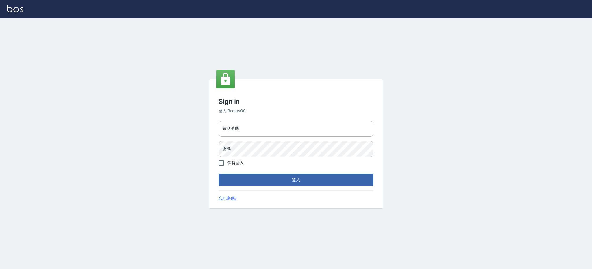
click at [257, 120] on div "電話號碼 電話號碼 密碼 密碼" at bounding box center [295, 139] width 159 height 40
click at [260, 136] on input "電話號碼" at bounding box center [295, 129] width 155 height 16
type input "0980410316"
click at [218, 174] on button "登入" at bounding box center [295, 180] width 155 height 12
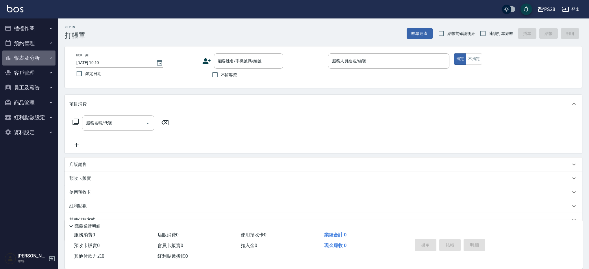
click at [39, 64] on button "報表及分析" at bounding box center [28, 58] width 53 height 15
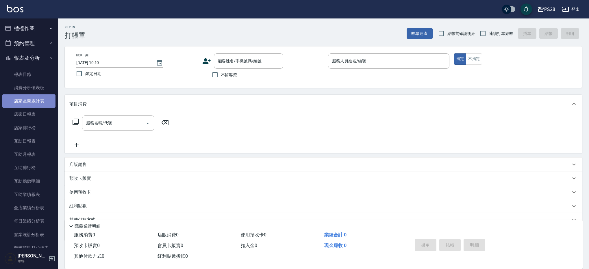
click at [46, 105] on link "店家區間累計表" at bounding box center [28, 100] width 53 height 13
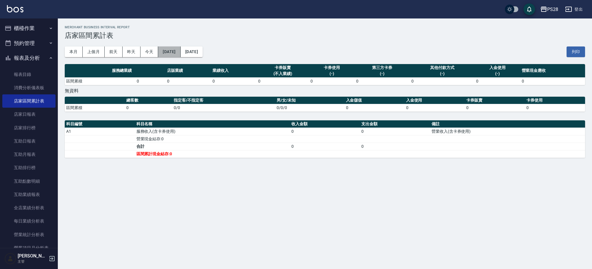
click at [180, 53] on button "[DATE]" at bounding box center [169, 52] width 22 height 11
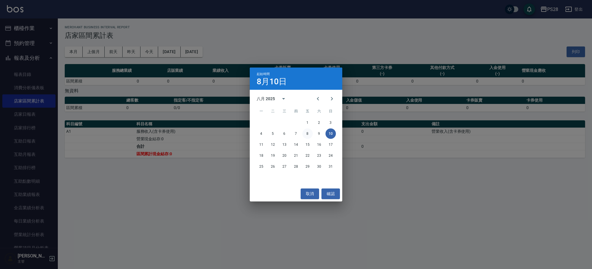
click at [306, 132] on button "8" at bounding box center [307, 134] width 10 height 10
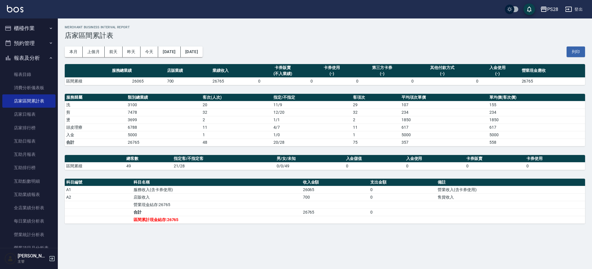
click at [222, 53] on div "本月 上個月 前天 昨天 今天 [DATE] [DATE] 列印" at bounding box center [325, 52] width 520 height 25
click at [203, 54] on button "[DATE]" at bounding box center [192, 52] width 22 height 11
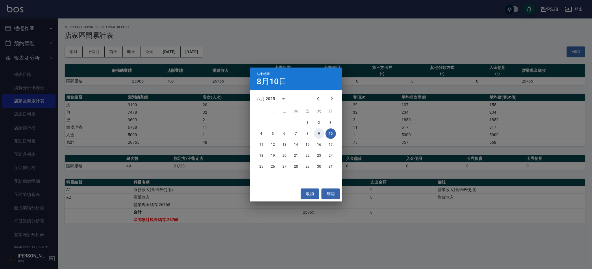
click at [320, 132] on button "9" at bounding box center [319, 134] width 10 height 10
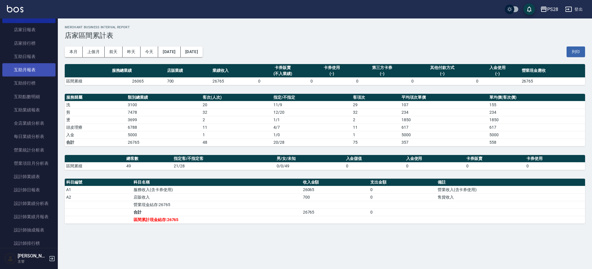
scroll to position [83, 0]
click at [427, 183] on th "支出金額" at bounding box center [402, 183] width 67 height 8
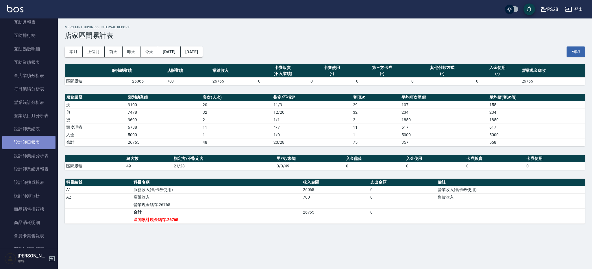
click at [31, 144] on link "設計師日報表" at bounding box center [28, 142] width 53 height 13
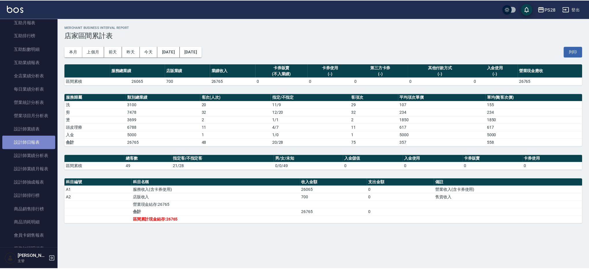
scroll to position [132, 0]
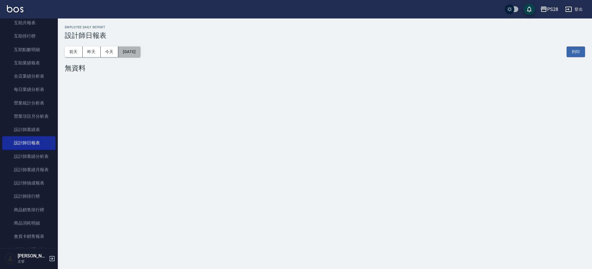
click at [140, 56] on button "[DATE]" at bounding box center [129, 52] width 22 height 11
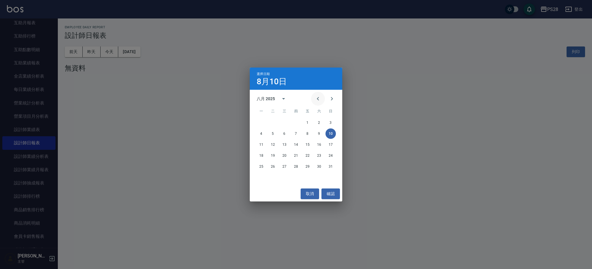
click at [322, 95] on button "Previous month" at bounding box center [318, 99] width 14 height 14
drag, startPoint x: 264, startPoint y: 155, endPoint x: 268, endPoint y: 155, distance: 4.1
click at [268, 155] on div "21 22 23 24 25 26 27" at bounding box center [296, 156] width 92 height 10
click at [268, 155] on button "22" at bounding box center [273, 156] width 10 height 10
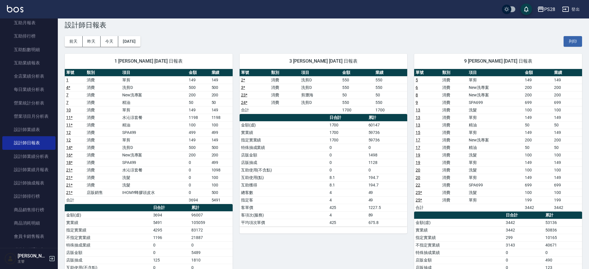
scroll to position [10, 0]
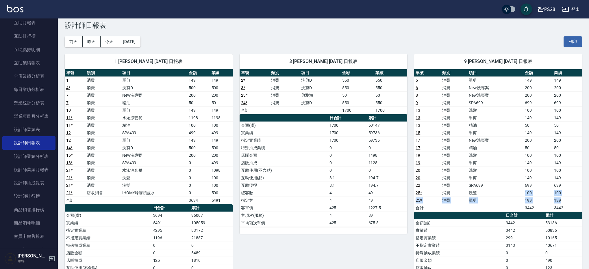
drag, startPoint x: 524, startPoint y: 192, endPoint x: 560, endPoint y: 199, distance: 36.8
click at [560, 199] on tbody "5 消費 單剪 149 149 6 消費 New洗專案 200 200 8 消費 New洗專案 200 200 9 消費 SPA699 699 699 13 …" at bounding box center [498, 144] width 168 height 135
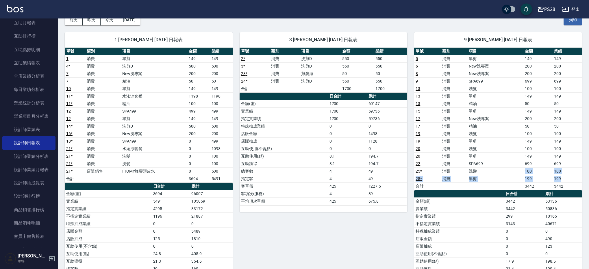
scroll to position [30, 0]
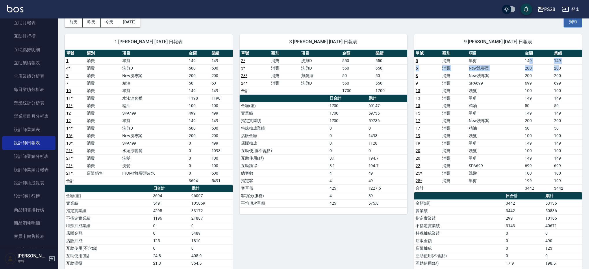
drag, startPoint x: 528, startPoint y: 59, endPoint x: 560, endPoint y: 65, distance: 31.8
click at [560, 65] on tbody "5 消費 單剪 149 149 6 消費 New洗專案 200 200 8 消費 New洗專案 200 200 9 消費 SPA699 699 699 13 …" at bounding box center [498, 124] width 168 height 135
click at [554, 95] on td "149" at bounding box center [566, 98] width 29 height 8
drag, startPoint x: 557, startPoint y: 59, endPoint x: 561, endPoint y: 60, distance: 4.3
click at [561, 60] on td "149" at bounding box center [566, 61] width 29 height 8
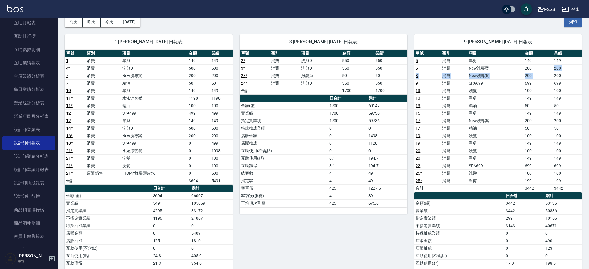
drag, startPoint x: 554, startPoint y: 70, endPoint x: 558, endPoint y: 72, distance: 4.3
click at [558, 72] on tbody "5 消費 單剪 149 149 6 消費 New洗專案 200 200 8 消費 New洗專案 200 200 9 消費 SPA699 699 699 13 …" at bounding box center [498, 124] width 168 height 135
click at [558, 79] on td "200" at bounding box center [566, 76] width 29 height 8
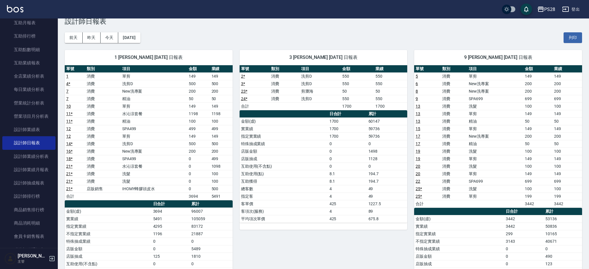
scroll to position [0, 0]
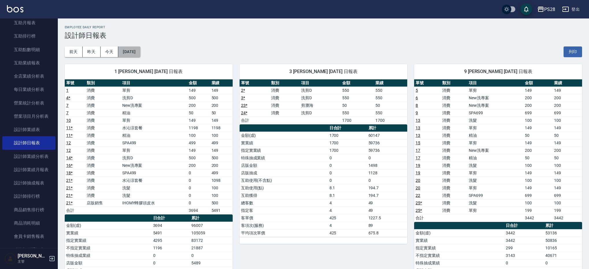
click at [140, 56] on button "[DATE]" at bounding box center [129, 52] width 22 height 11
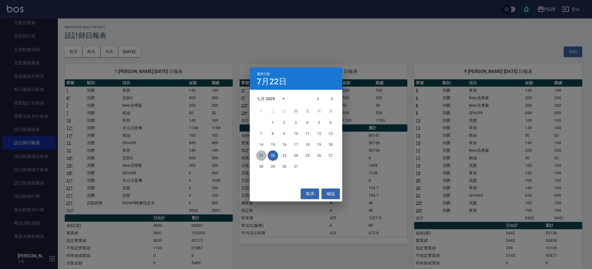
drag, startPoint x: 260, startPoint y: 156, endPoint x: 292, endPoint y: 154, distance: 31.9
click at [260, 156] on button "21" at bounding box center [261, 156] width 10 height 10
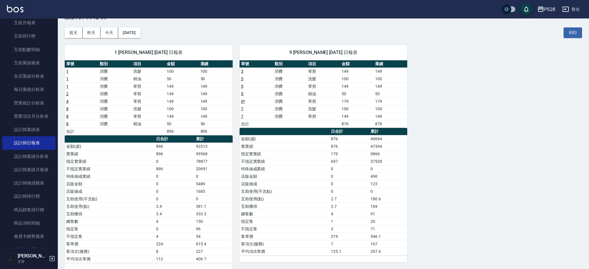
scroll to position [19, 0]
click at [140, 36] on button "[DATE]" at bounding box center [129, 32] width 22 height 11
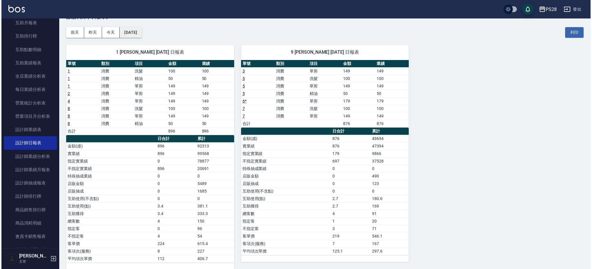
scroll to position [20, 0]
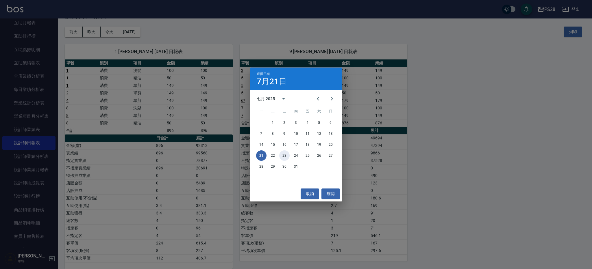
click at [283, 156] on button "23" at bounding box center [284, 156] width 10 height 10
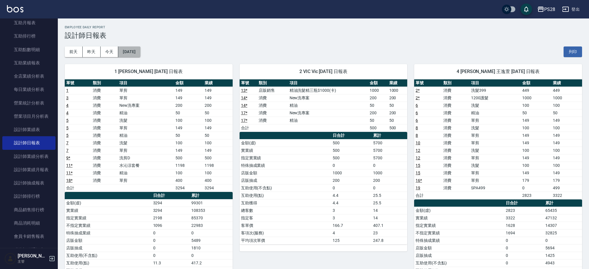
click at [136, 51] on button "[DATE]" at bounding box center [129, 52] width 22 height 11
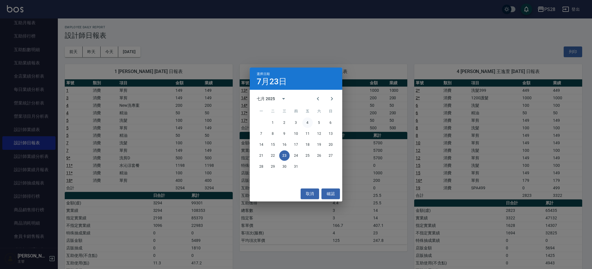
click at [307, 126] on button "4" at bounding box center [307, 123] width 10 height 10
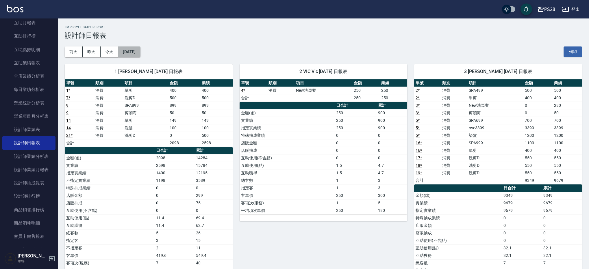
click at [140, 50] on button "[DATE]" at bounding box center [129, 52] width 22 height 11
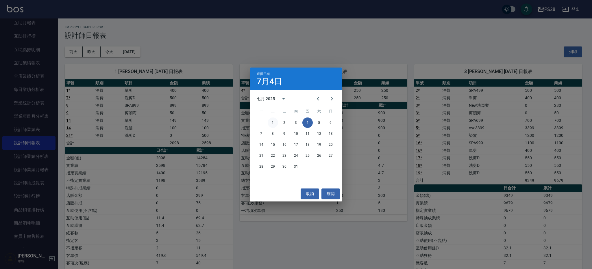
click at [277, 123] on button "1" at bounding box center [273, 123] width 10 height 10
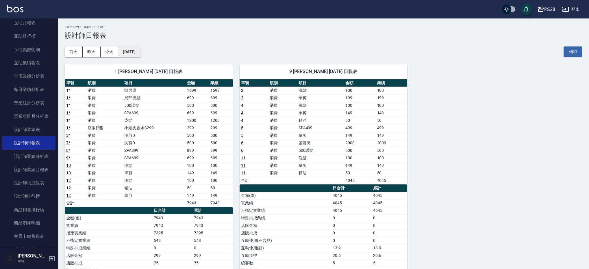
click at [140, 52] on button "[DATE]" at bounding box center [129, 52] width 22 height 11
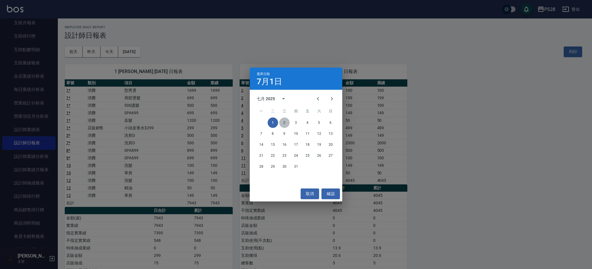
click at [284, 122] on button "2" at bounding box center [284, 123] width 10 height 10
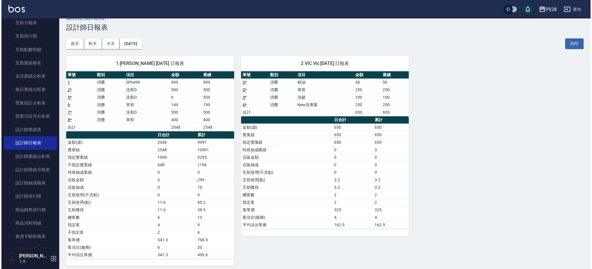
scroll to position [9, 0]
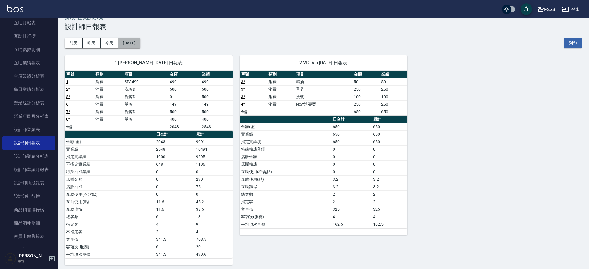
click at [140, 44] on button "[DATE]" at bounding box center [129, 43] width 22 height 11
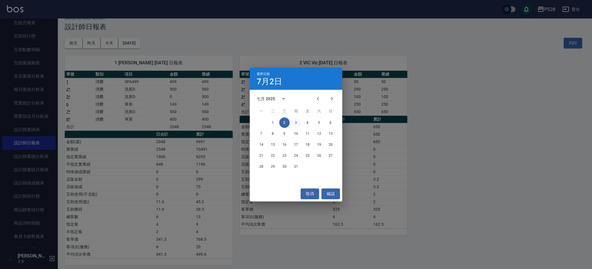
click at [296, 125] on button "3" at bounding box center [296, 123] width 10 height 10
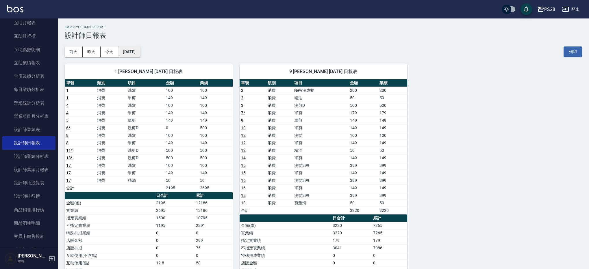
click at [140, 50] on button "[DATE]" at bounding box center [129, 52] width 22 height 11
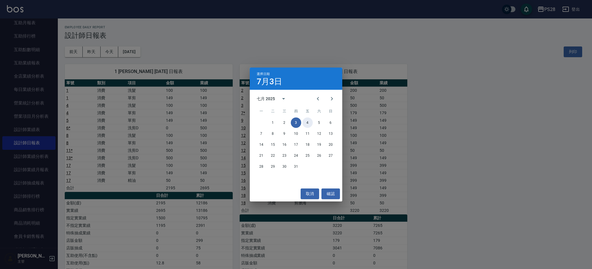
drag, startPoint x: 307, startPoint y: 123, endPoint x: 305, endPoint y: 127, distance: 3.9
click at [306, 123] on button "4" at bounding box center [307, 123] width 10 height 10
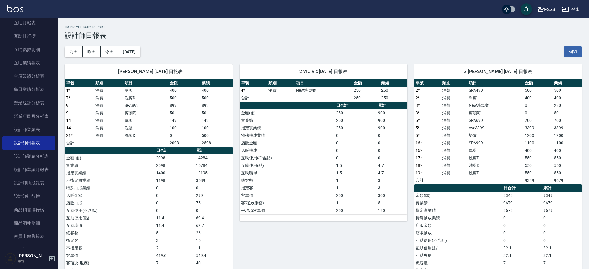
click at [128, 46] on div "前天 昨天 今天 [DATE] 列印" at bounding box center [323, 52] width 517 height 25
click at [131, 54] on button "[DATE]" at bounding box center [129, 52] width 22 height 11
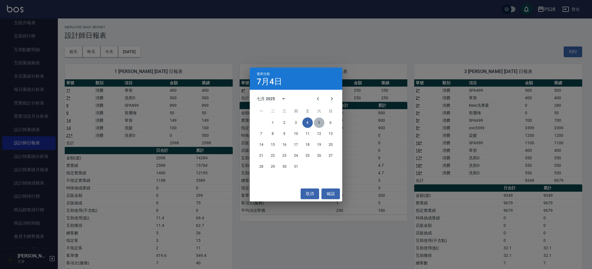
drag, startPoint x: 318, startPoint y: 125, endPoint x: 322, endPoint y: 133, distance: 9.2
click at [318, 125] on button "5" at bounding box center [319, 123] width 10 height 10
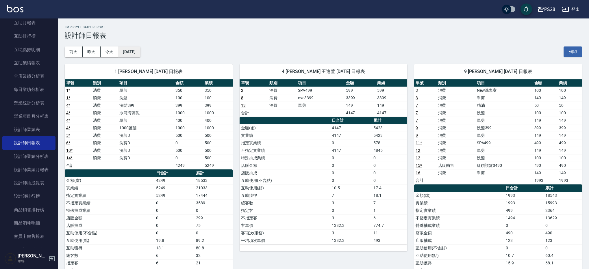
click at [140, 49] on button "[DATE]" at bounding box center [129, 52] width 22 height 11
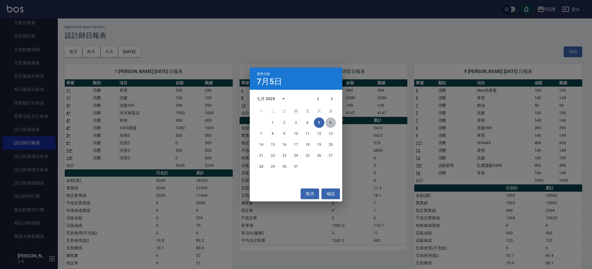
click at [328, 123] on button "6" at bounding box center [330, 123] width 10 height 10
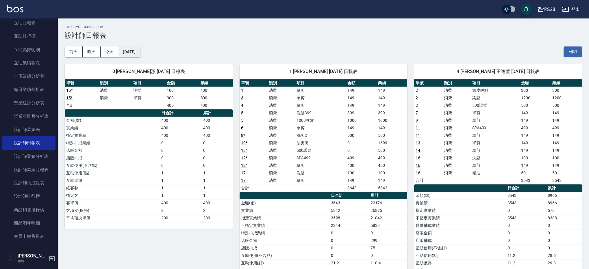
click at [128, 53] on button "[DATE]" at bounding box center [129, 52] width 22 height 11
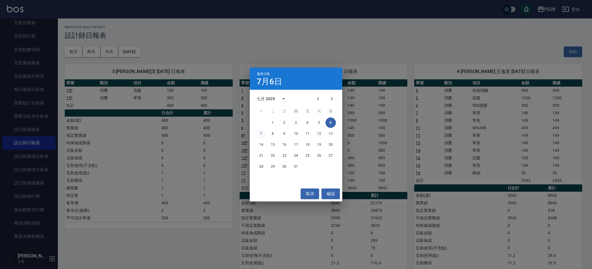
click at [263, 137] on button "7" at bounding box center [261, 134] width 10 height 10
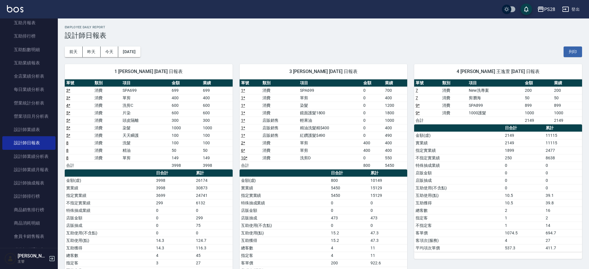
click at [143, 58] on div "1 [PERSON_NAME] [DATE] 日報表 單號 類別 項目 金額 業績 3 * 消費 SPA699 699 699 3 * 消費 單剪 400 4…" at bounding box center [145, 180] width 175 height 247
click at [140, 55] on button "[DATE]" at bounding box center [129, 52] width 22 height 11
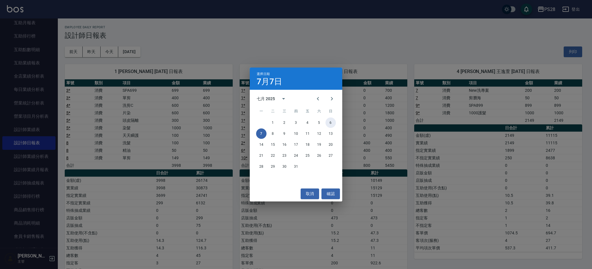
click at [335, 124] on button "6" at bounding box center [330, 123] width 10 height 10
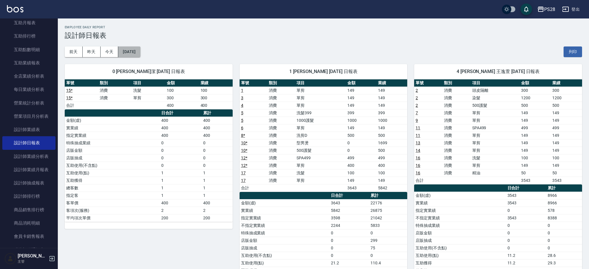
click at [140, 48] on button "[DATE]" at bounding box center [129, 52] width 22 height 11
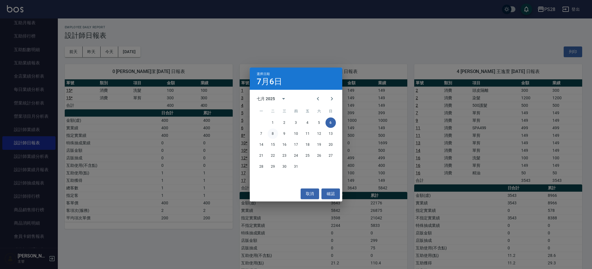
click at [275, 133] on button "8" at bounding box center [273, 134] width 10 height 10
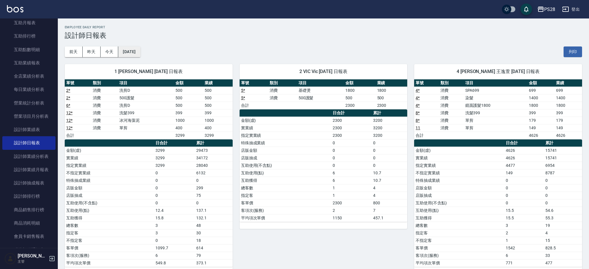
click at [140, 57] on button "[DATE]" at bounding box center [129, 52] width 22 height 11
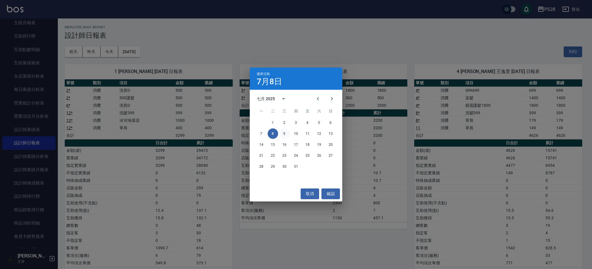
click at [285, 134] on button "9" at bounding box center [284, 134] width 10 height 10
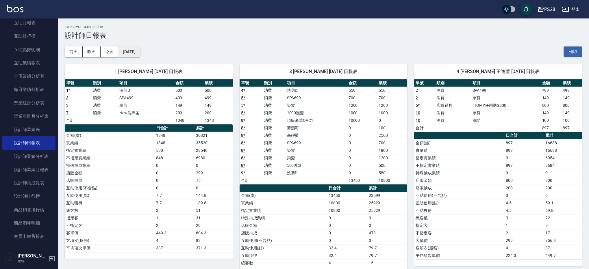
click at [138, 52] on button "[DATE]" at bounding box center [129, 52] width 22 height 11
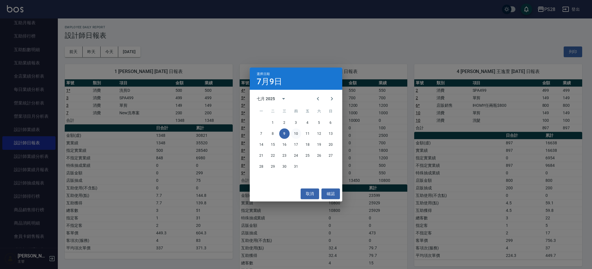
click at [296, 131] on button "10" at bounding box center [296, 134] width 10 height 10
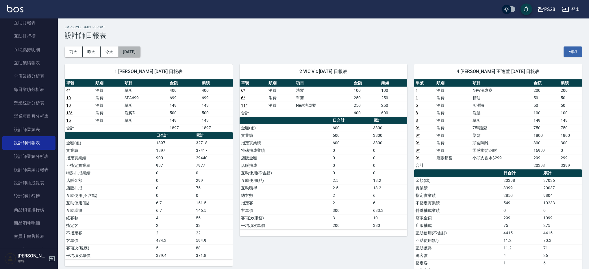
click at [136, 51] on button "[DATE]" at bounding box center [129, 52] width 22 height 11
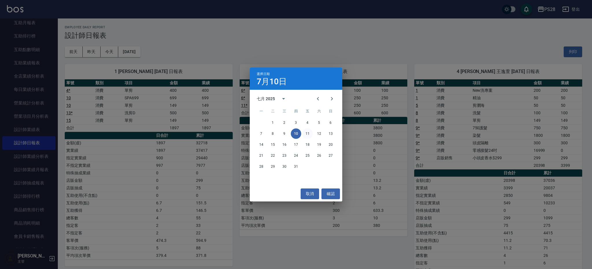
click at [309, 136] on button "11" at bounding box center [307, 134] width 10 height 10
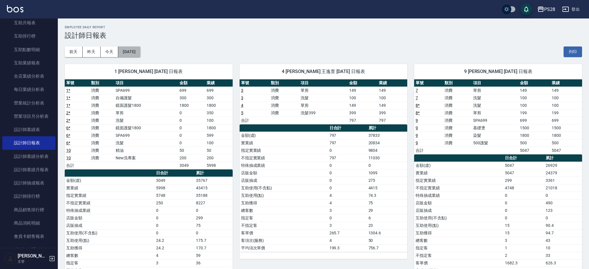
click at [130, 49] on button "[DATE]" at bounding box center [129, 52] width 22 height 11
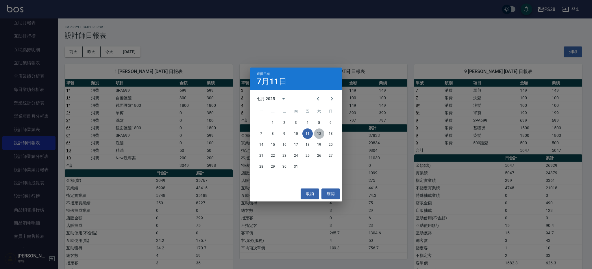
click at [320, 136] on button "12" at bounding box center [319, 134] width 10 height 10
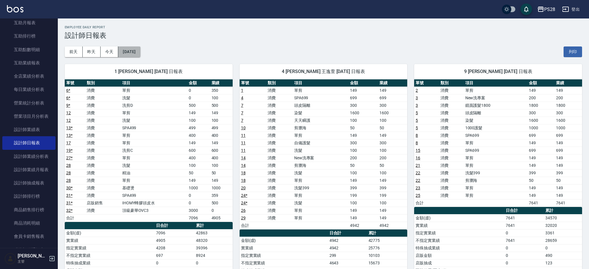
click at [140, 55] on button "[DATE]" at bounding box center [129, 52] width 22 height 11
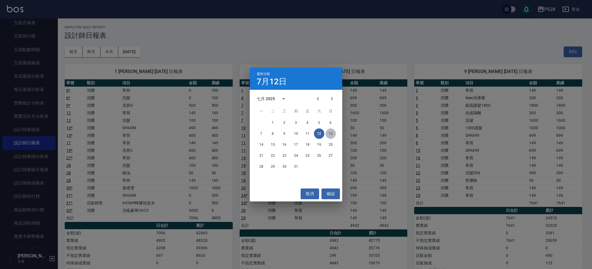
click at [331, 134] on button "13" at bounding box center [330, 134] width 10 height 10
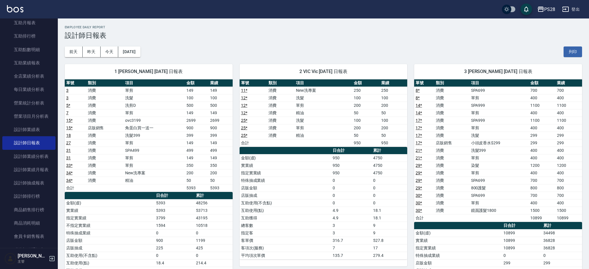
click at [151, 49] on div "前天 昨天 今天 [DATE] 列印" at bounding box center [323, 52] width 517 height 25
click at [140, 51] on button "[DATE]" at bounding box center [129, 52] width 22 height 11
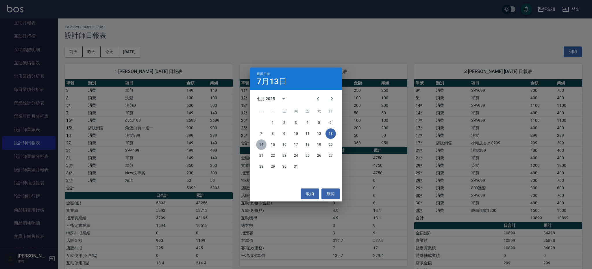
click at [264, 145] on button "14" at bounding box center [261, 145] width 10 height 10
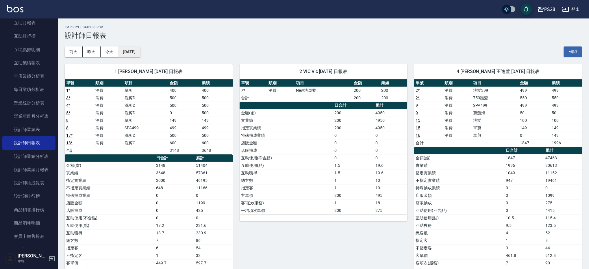
click at [140, 49] on button "[DATE]" at bounding box center [129, 52] width 22 height 11
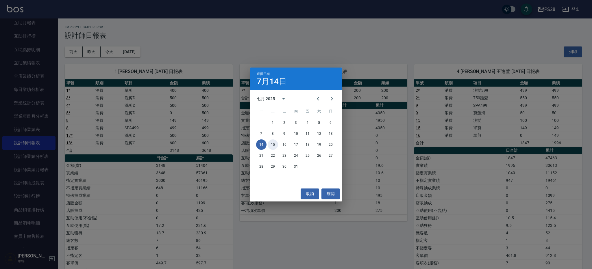
click at [277, 146] on button "15" at bounding box center [273, 145] width 10 height 10
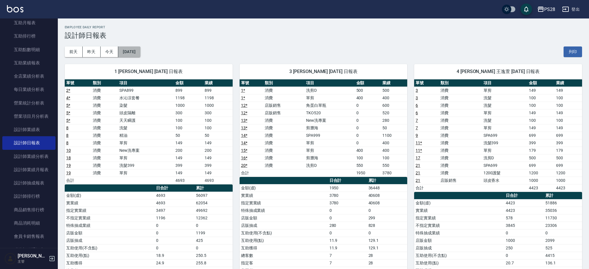
click at [140, 50] on button "[DATE]" at bounding box center [129, 52] width 22 height 11
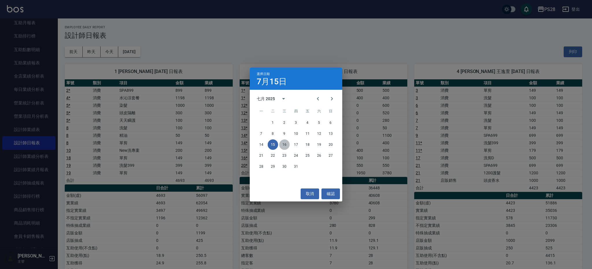
click at [282, 145] on button "16" at bounding box center [284, 145] width 10 height 10
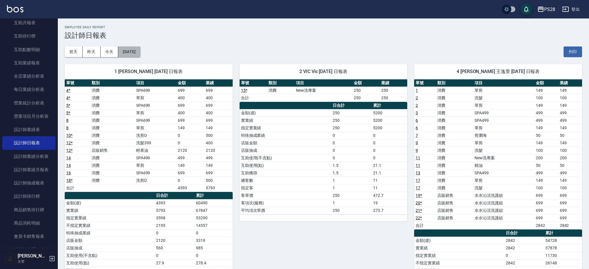
click at [125, 51] on button "[DATE]" at bounding box center [129, 52] width 22 height 11
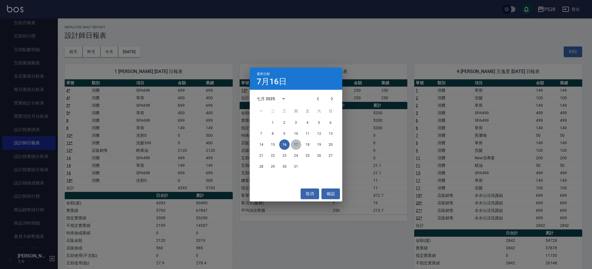
click at [296, 147] on button "17" at bounding box center [296, 145] width 10 height 10
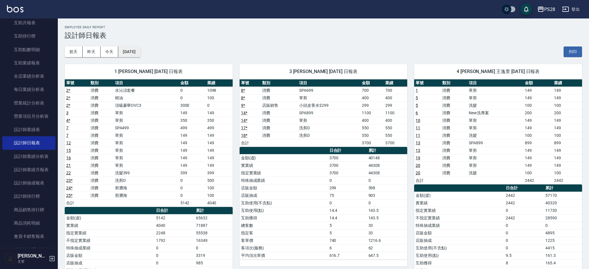
click at [136, 55] on button "[DATE]" at bounding box center [129, 52] width 22 height 11
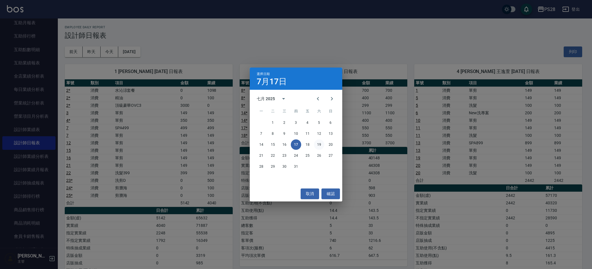
click at [316, 145] on button "19" at bounding box center [319, 145] width 10 height 10
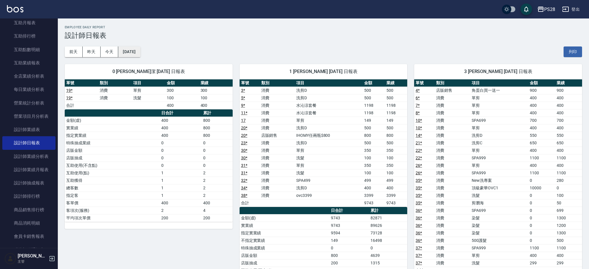
click at [140, 51] on button "[DATE]" at bounding box center [129, 52] width 22 height 11
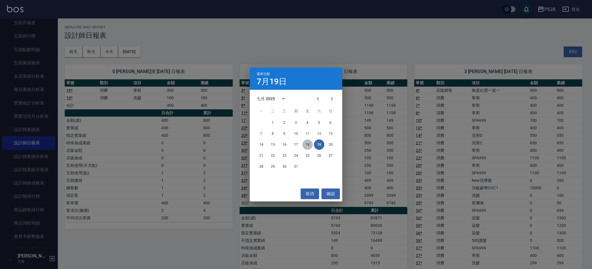
click at [309, 146] on button "18" at bounding box center [307, 145] width 10 height 10
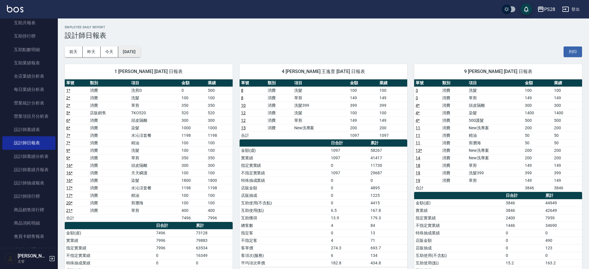
click at [140, 49] on button "[DATE]" at bounding box center [129, 52] width 22 height 11
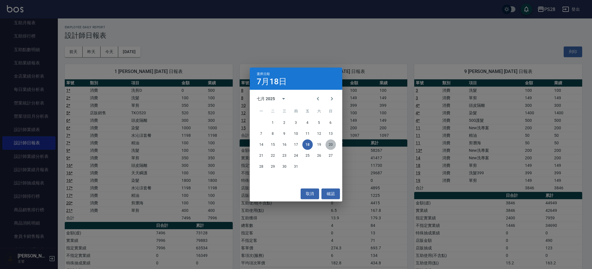
click at [329, 143] on button "20" at bounding box center [330, 145] width 10 height 10
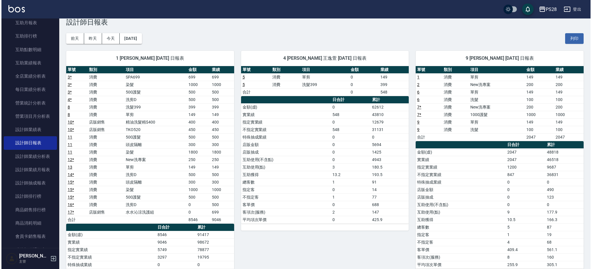
scroll to position [14, 0]
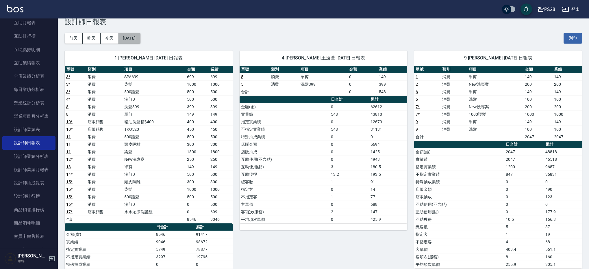
click at [138, 40] on button "[DATE]" at bounding box center [129, 38] width 22 height 11
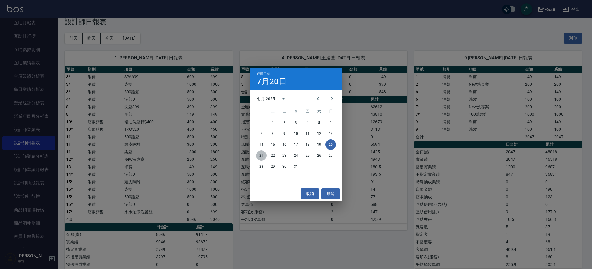
click at [262, 158] on button "21" at bounding box center [261, 156] width 10 height 10
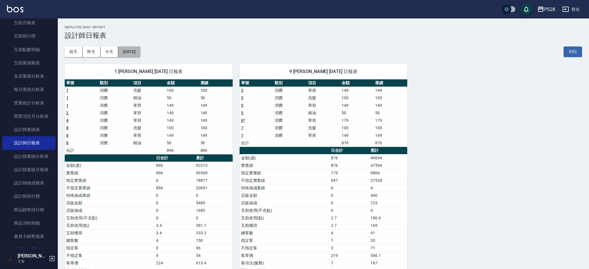
click at [134, 47] on button "[DATE]" at bounding box center [129, 52] width 22 height 11
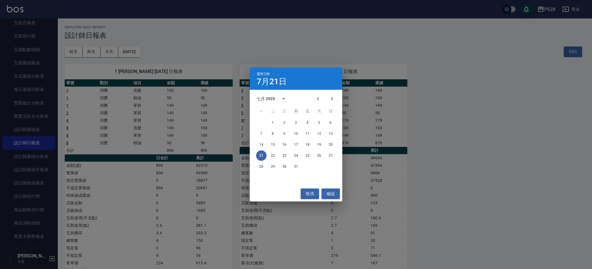
click at [440, 170] on div "選擇日期 7月21日 七月 2025 一 二 三 四 五 六 日 1 2 3 4 5 6 7 8 9 10 11 12 13 14 15 16 17 18 1…" at bounding box center [296, 134] width 592 height 269
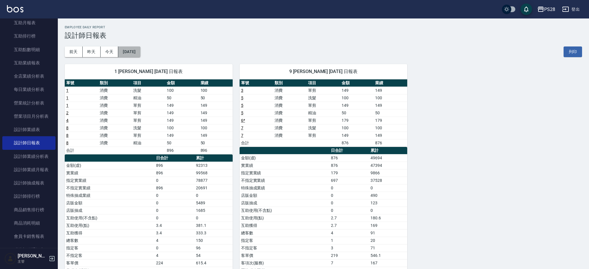
click at [134, 56] on button "[DATE]" at bounding box center [129, 52] width 22 height 11
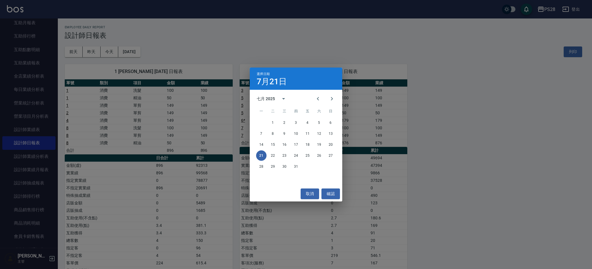
click at [453, 107] on div "選擇日期 7月21日 七月 2025 一 二 三 四 五 六 日 1 2 3 4 5 6 7 8 9 10 11 12 13 14 15 16 17 18 1…" at bounding box center [296, 134] width 592 height 269
